Goal: Task Accomplishment & Management: Manage account settings

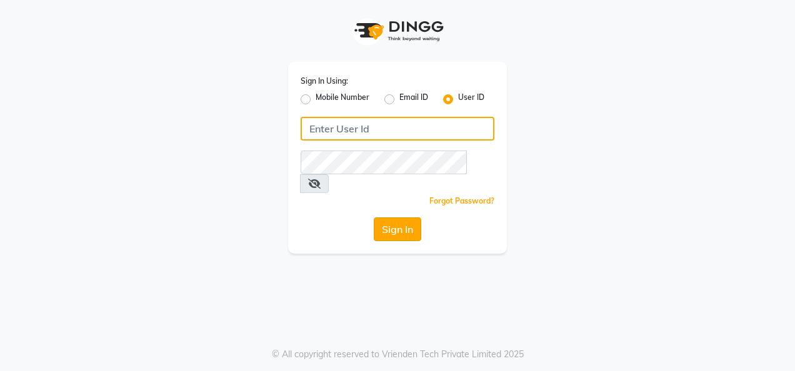
type input "colormecrazy"
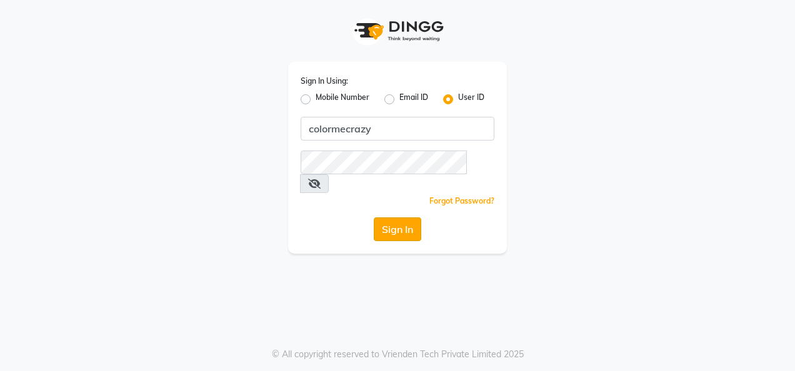
click at [395, 217] on button "Sign In" at bounding box center [397, 229] width 47 height 24
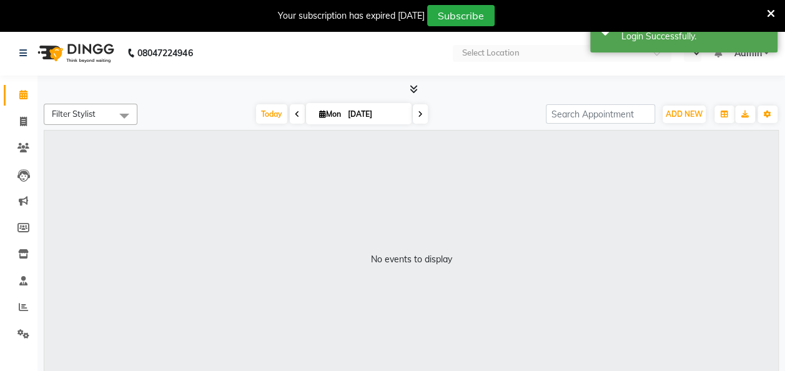
select select "en"
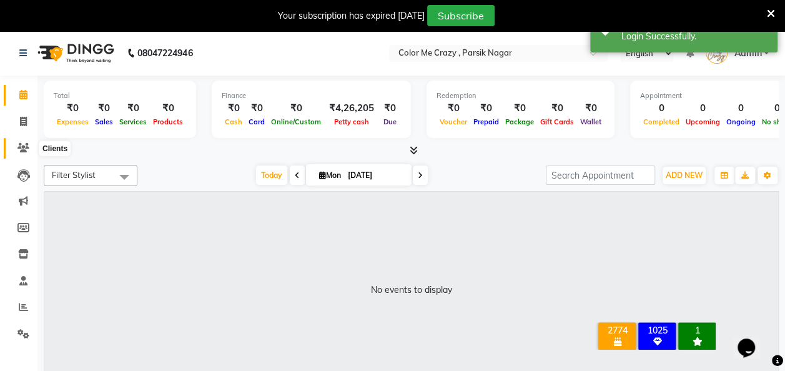
click at [26, 143] on icon at bounding box center [23, 147] width 12 height 9
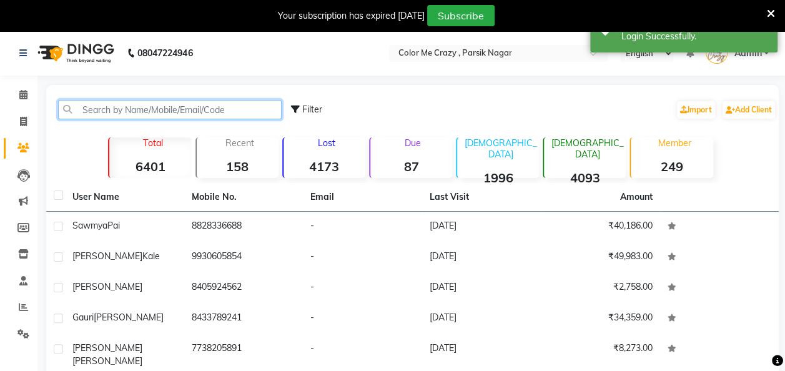
click at [112, 109] on input "text" at bounding box center [170, 109] width 224 height 19
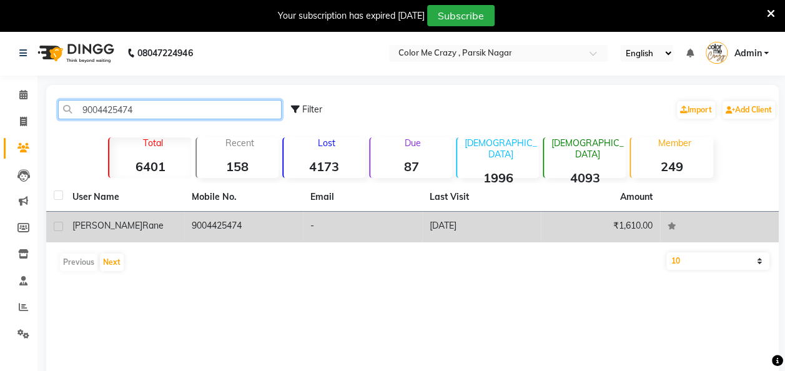
type input "9004425474"
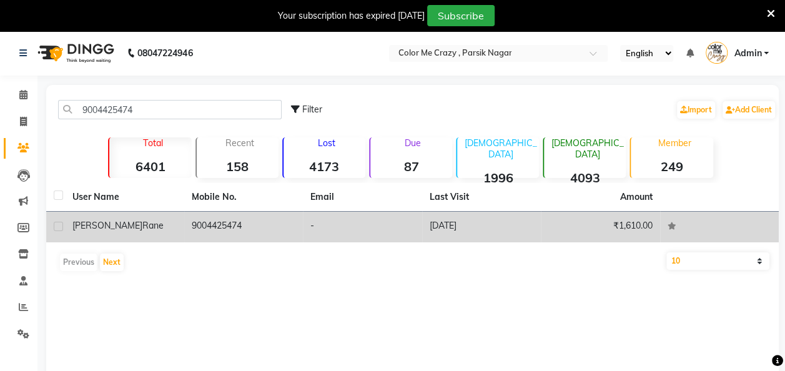
click at [122, 231] on div "Nitisha Rane" at bounding box center [124, 225] width 104 height 13
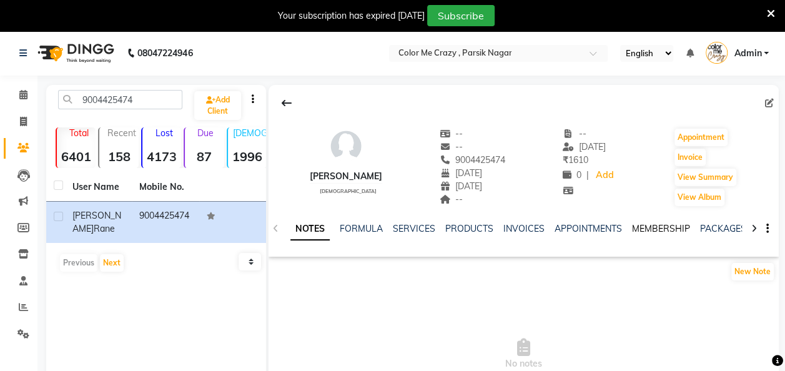
click at [656, 231] on link "MEMBERSHIP" at bounding box center [661, 228] width 58 height 11
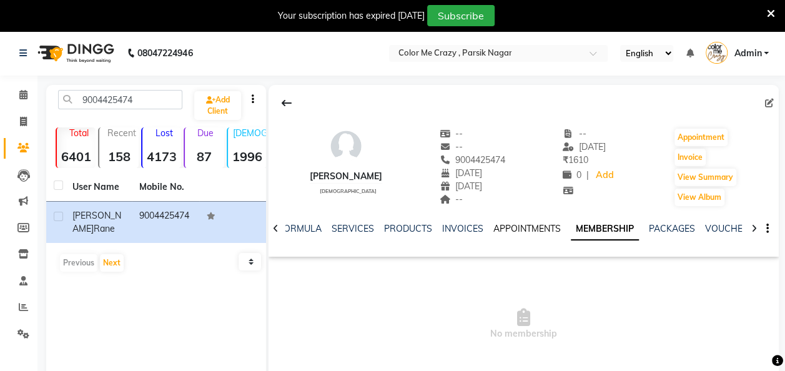
click at [511, 231] on link "APPOINTMENTS" at bounding box center [527, 228] width 67 height 11
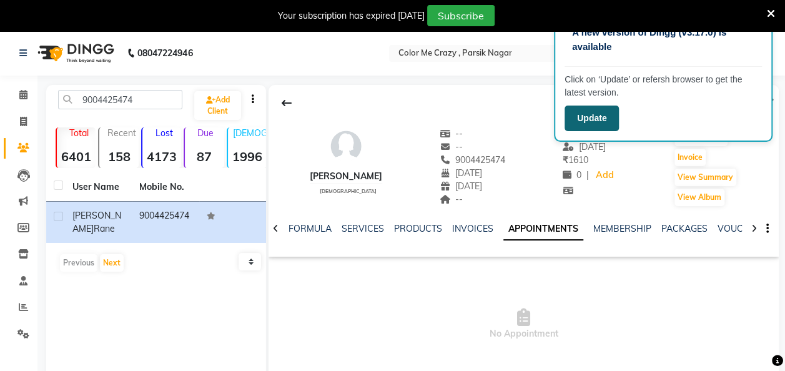
click at [595, 114] on button "Update" at bounding box center [592, 119] width 54 height 26
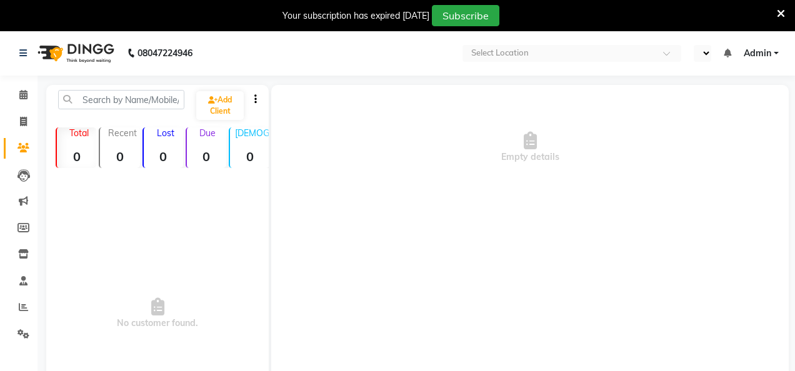
select select "en"
